Goal: Task Accomplishment & Management: Manage account settings

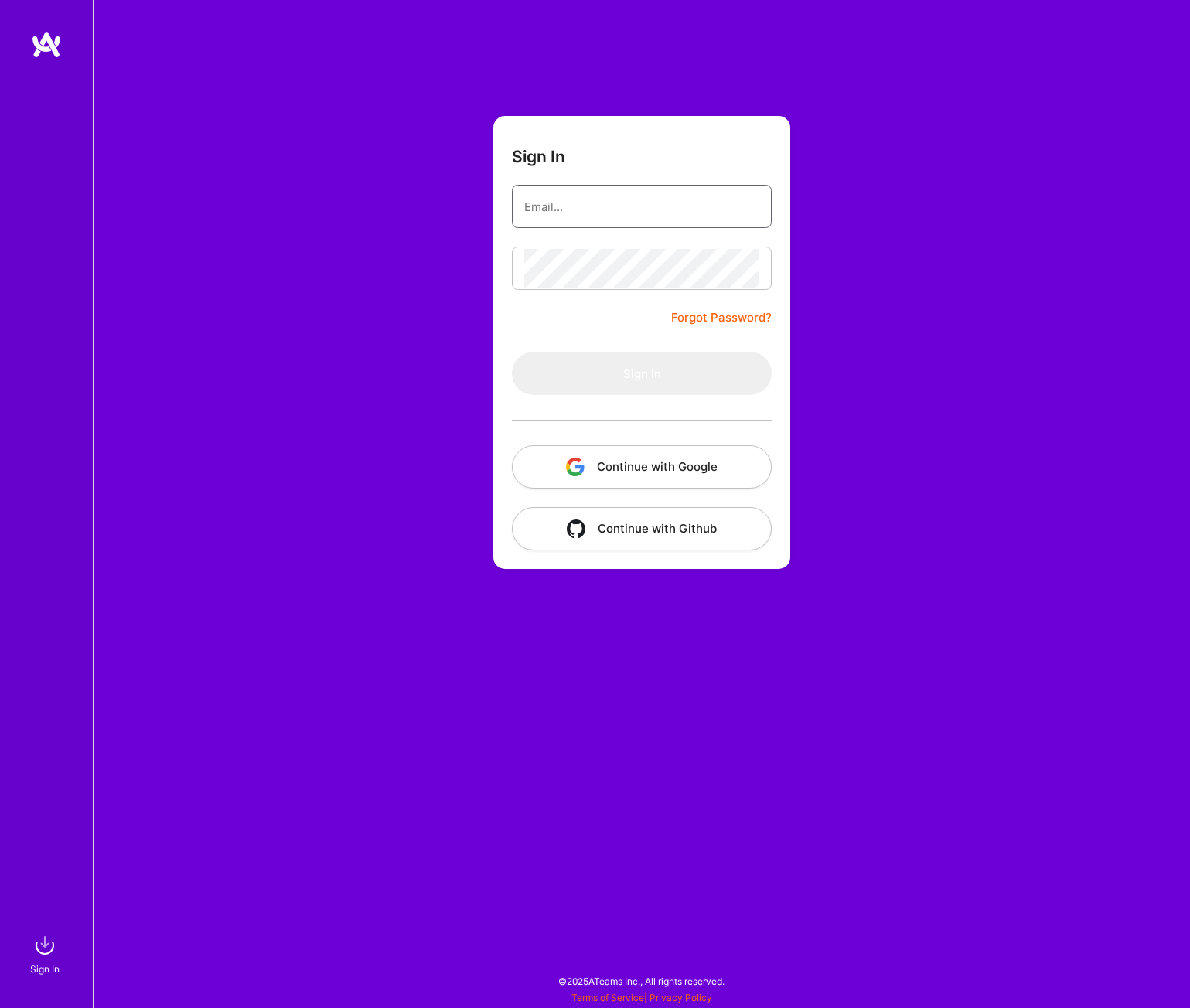
click at [608, 198] on input "email" at bounding box center [641, 207] width 235 height 39
type input "[EMAIL_ADDRESS][PERSON_NAME][DOMAIN_NAME]"
click at [646, 369] on button "Sign In" at bounding box center [641, 373] width 260 height 43
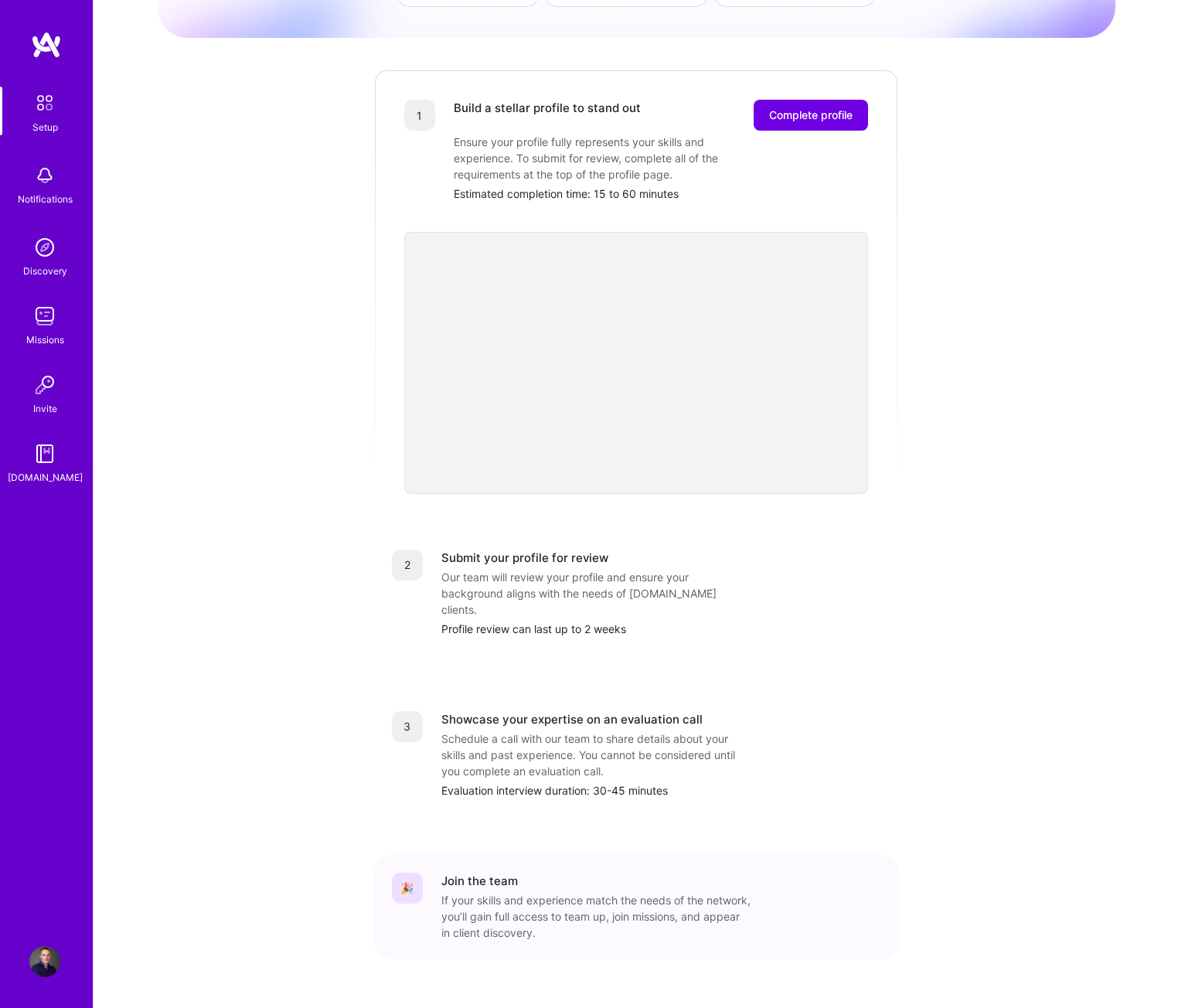
scroll to position [167, 0]
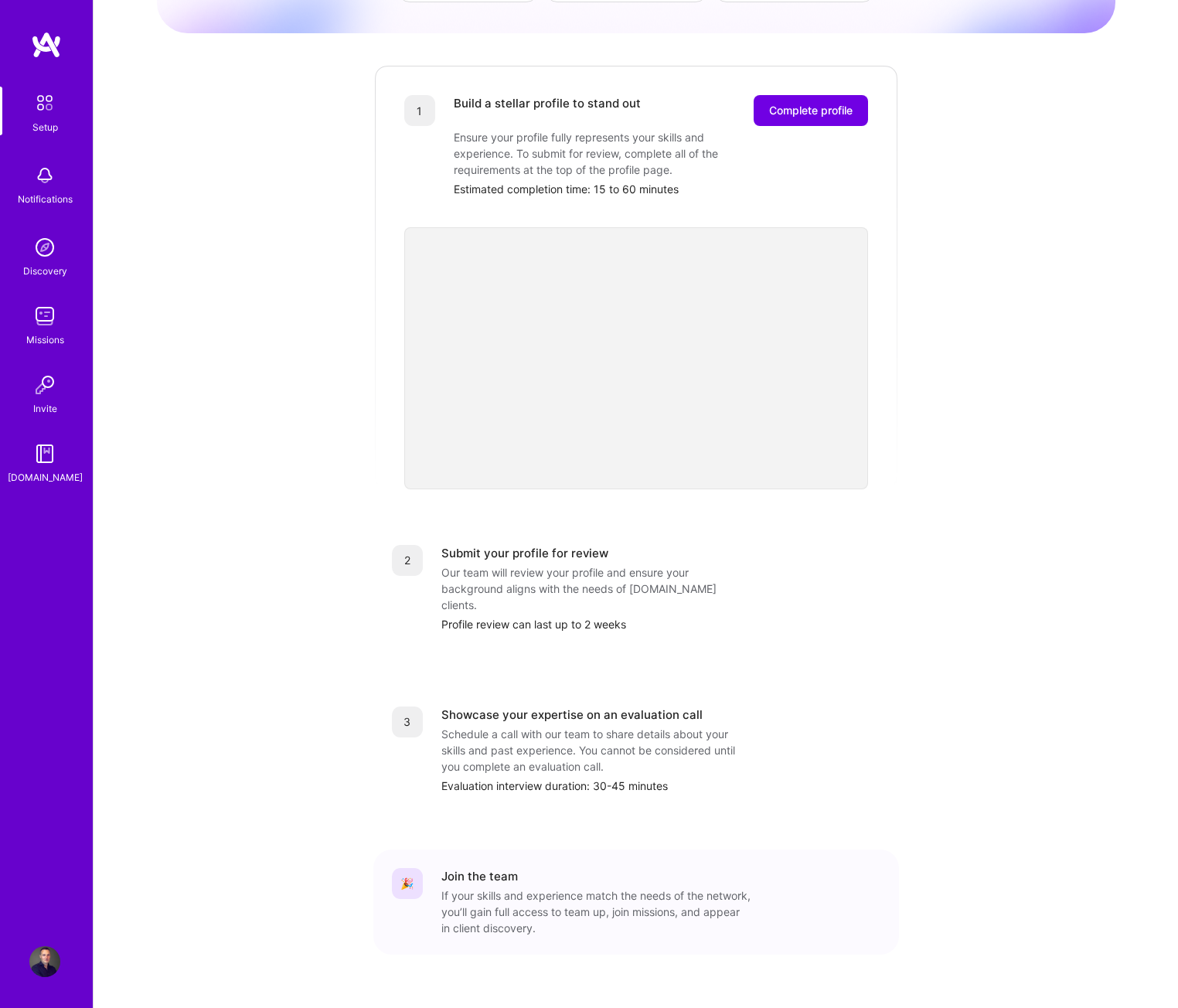
click at [50, 961] on img at bounding box center [44, 961] width 31 height 31
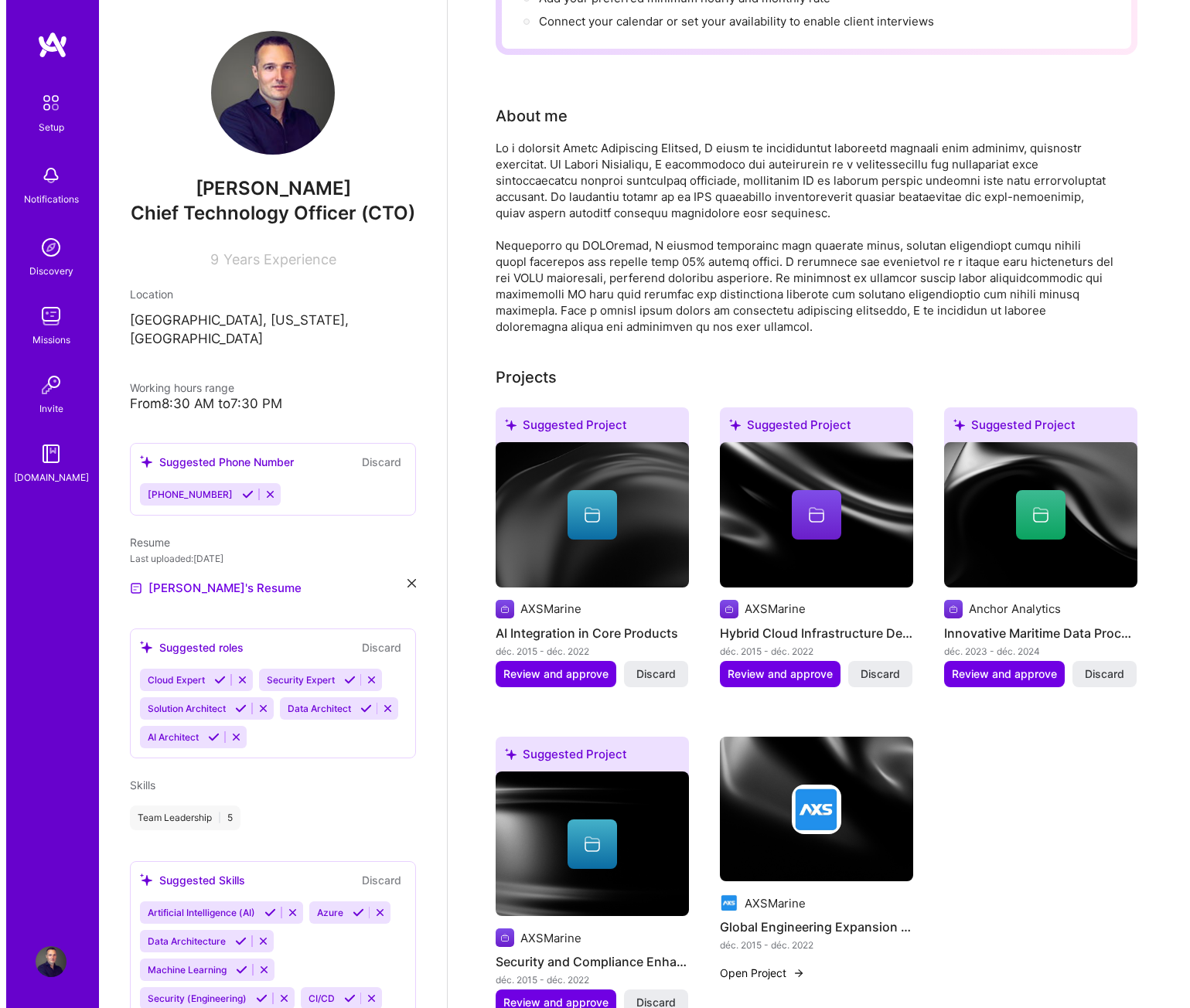
scroll to position [387, 0]
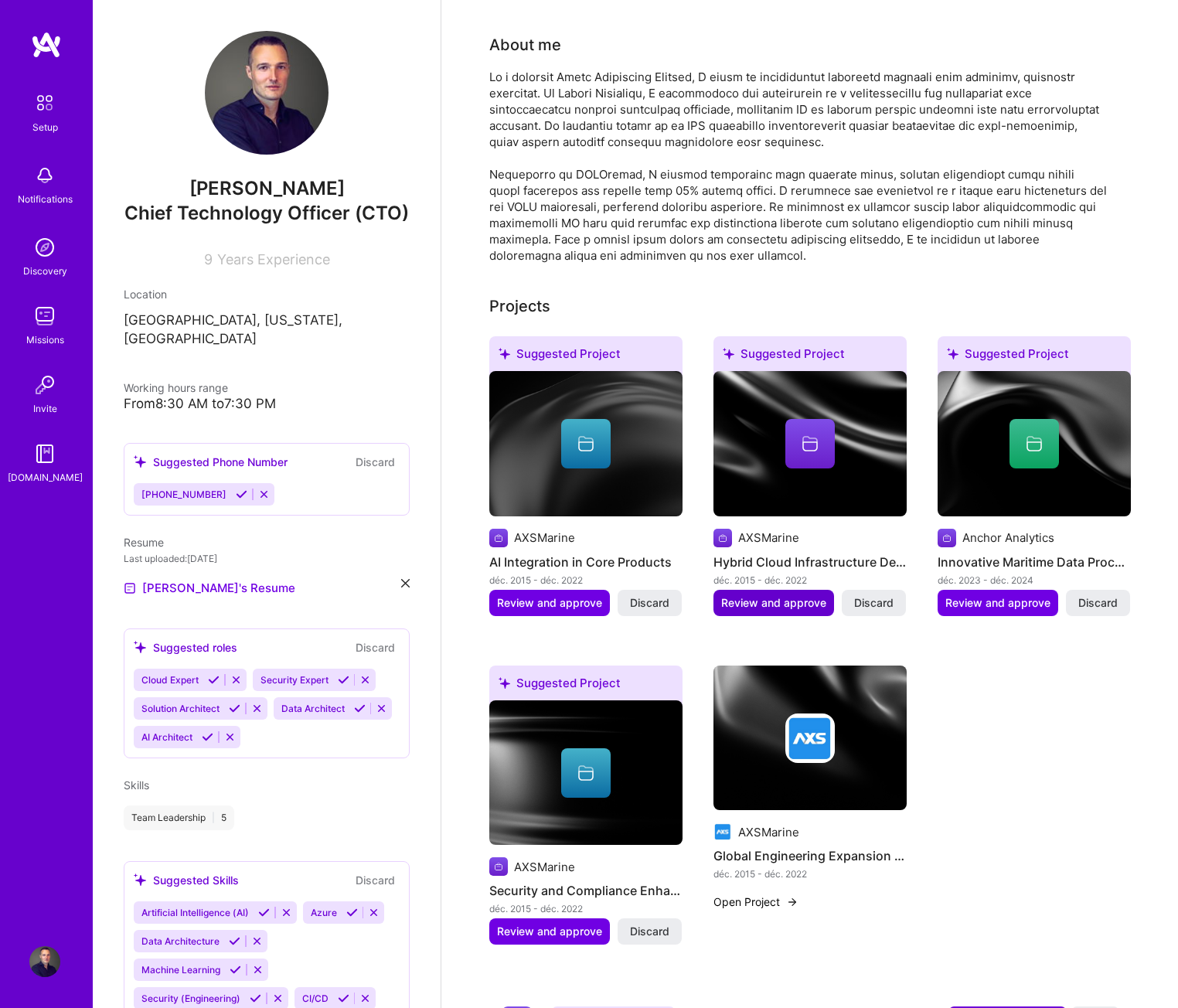
click at [793, 595] on span "Review and approve" at bounding box center [773, 602] width 105 height 15
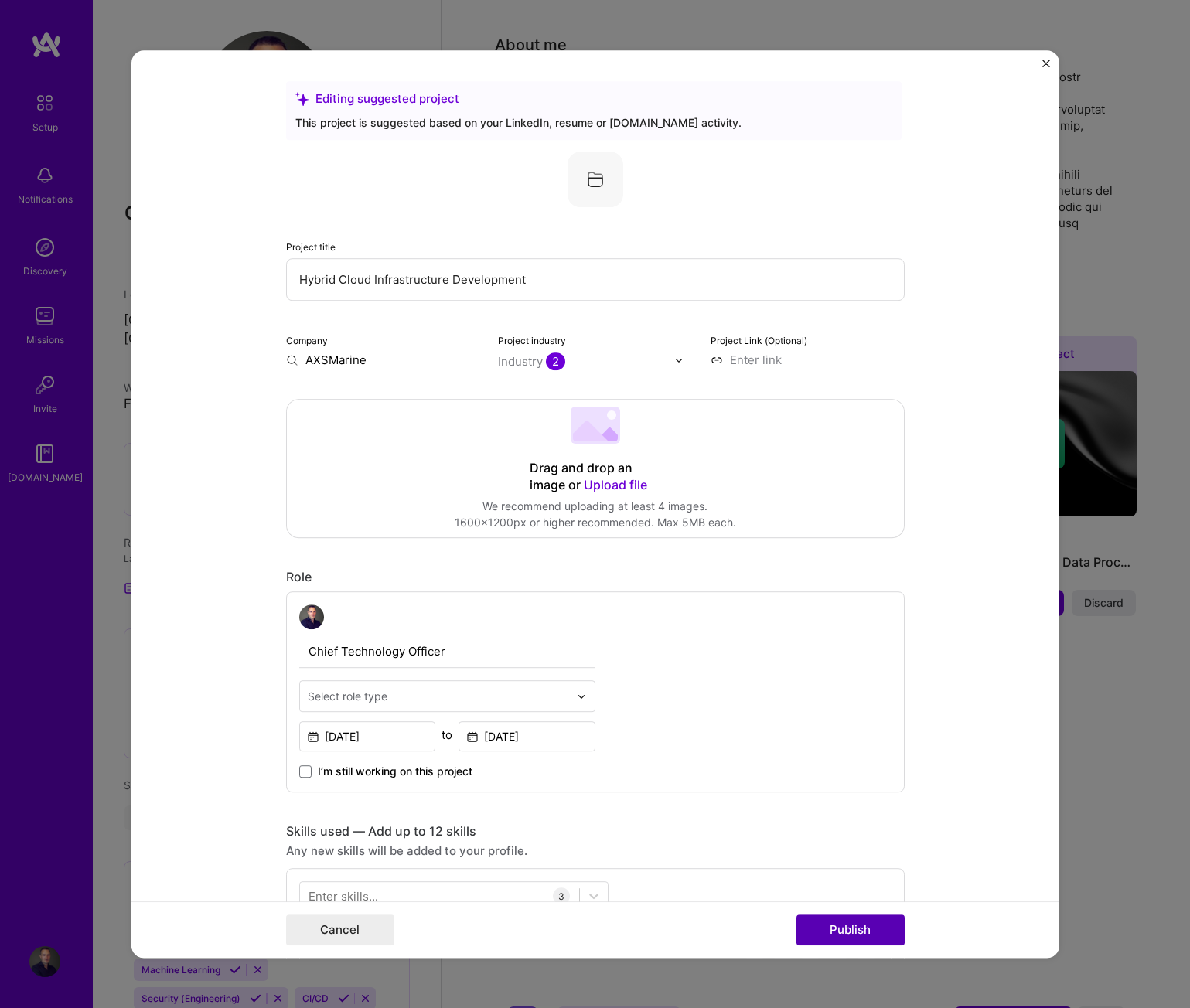
click at [873, 915] on button "Publish" at bounding box center [850, 929] width 108 height 31
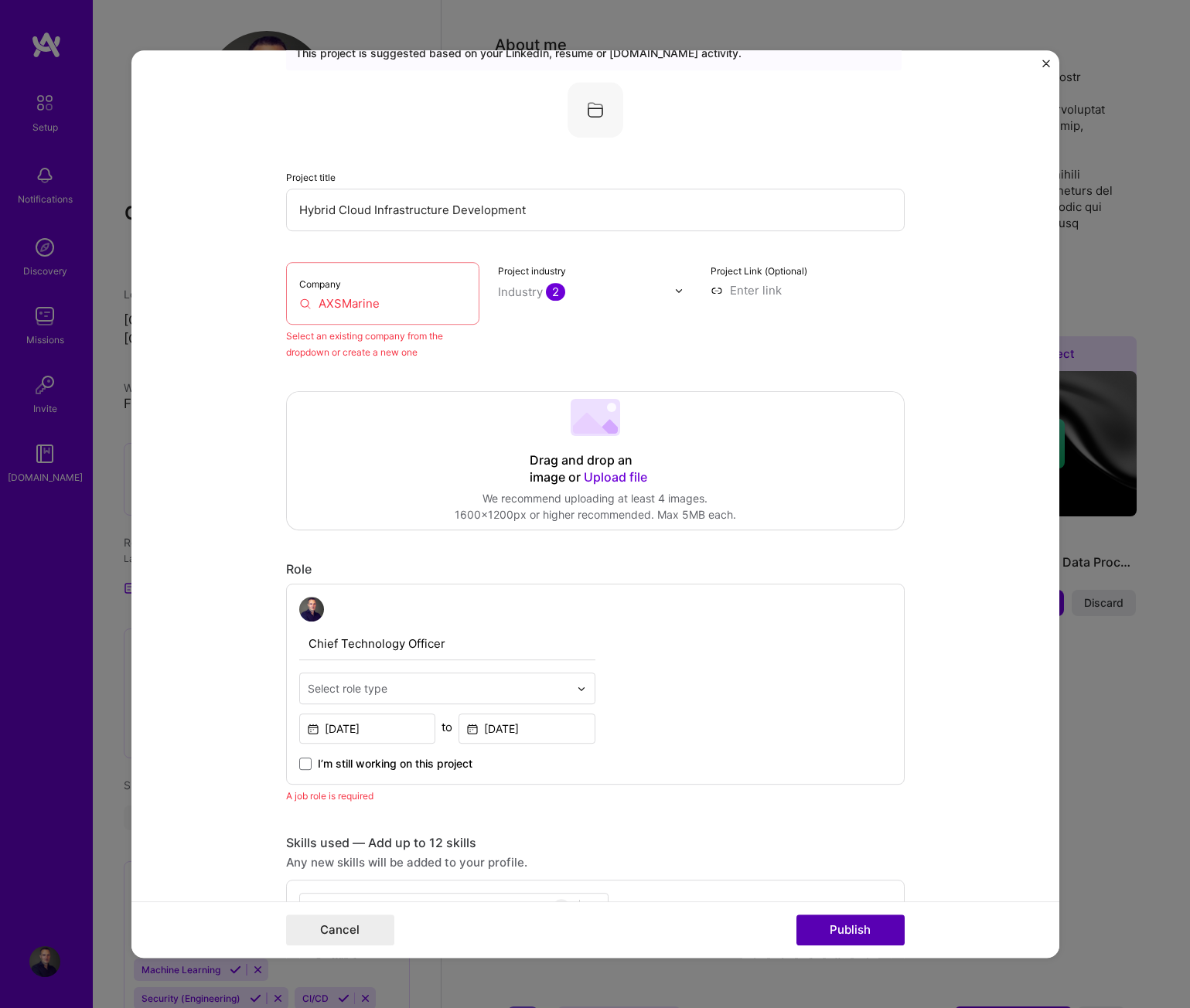
scroll to position [101, 0]
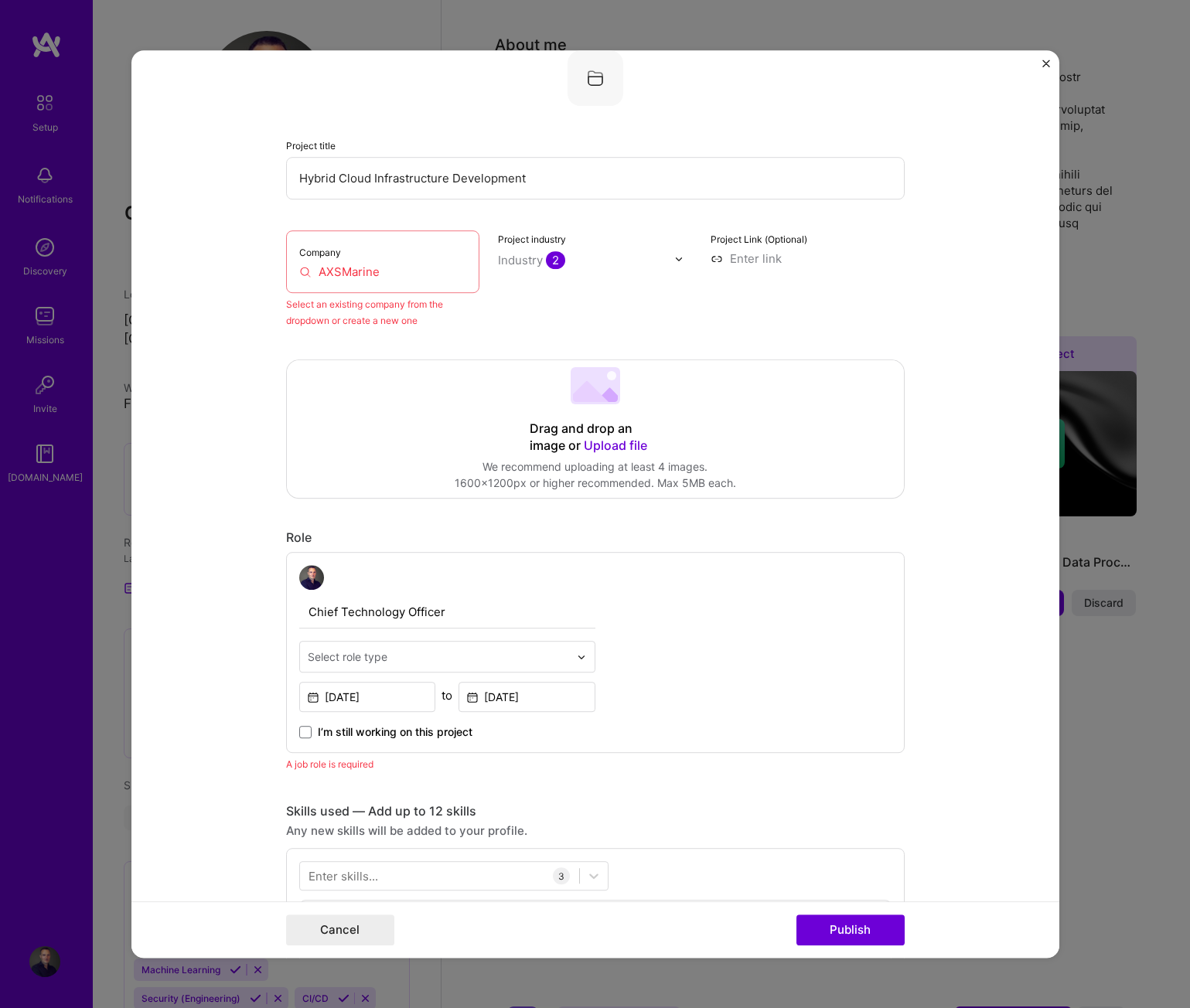
click at [396, 267] on input "AXSMarine" at bounding box center [382, 271] width 168 height 16
